Goal: Information Seeking & Learning: Learn about a topic

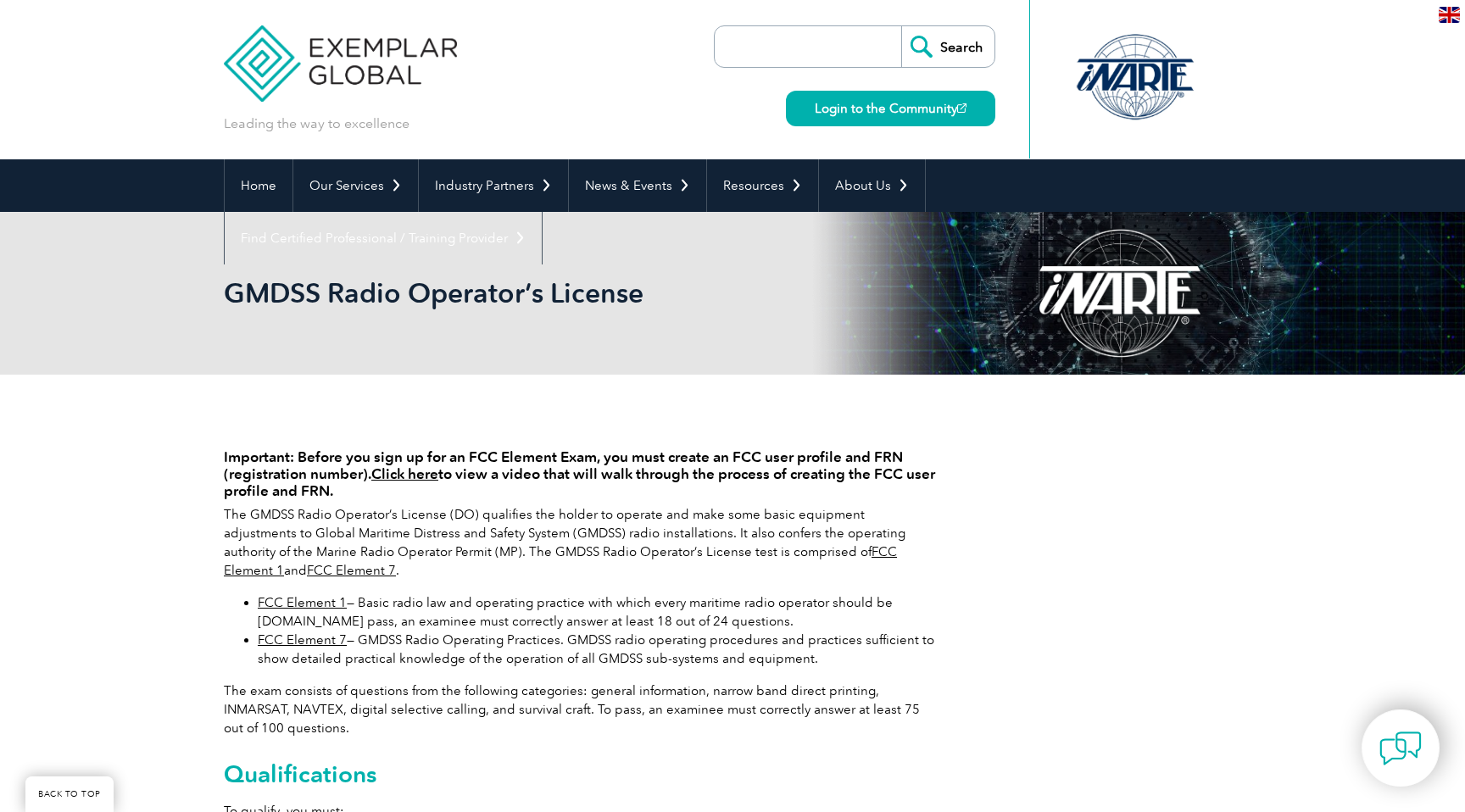
scroll to position [185, 0]
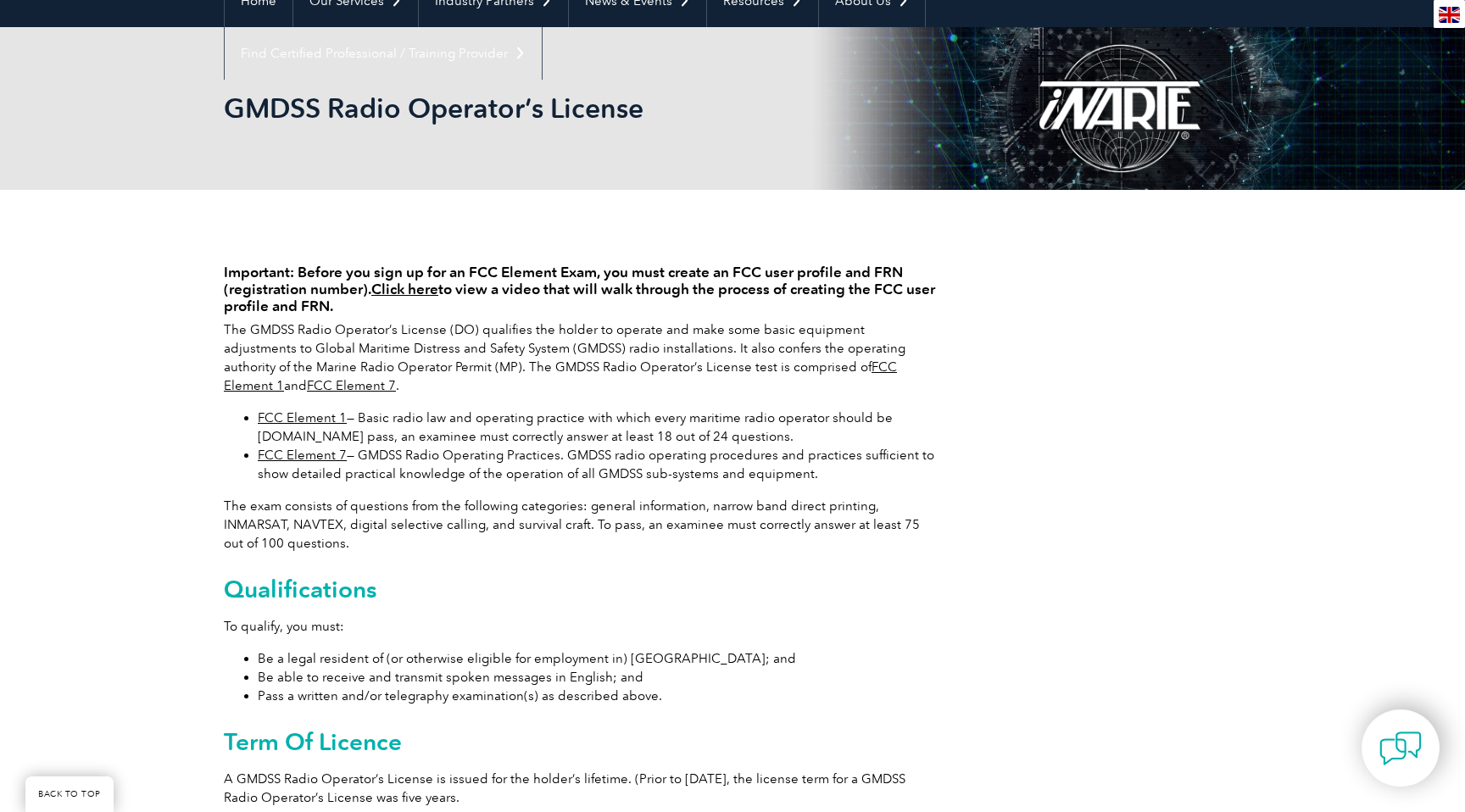
click at [325, 453] on link "FCC Element 7" at bounding box center [301, 455] width 89 height 16
